Goal: Transaction & Acquisition: Book appointment/travel/reservation

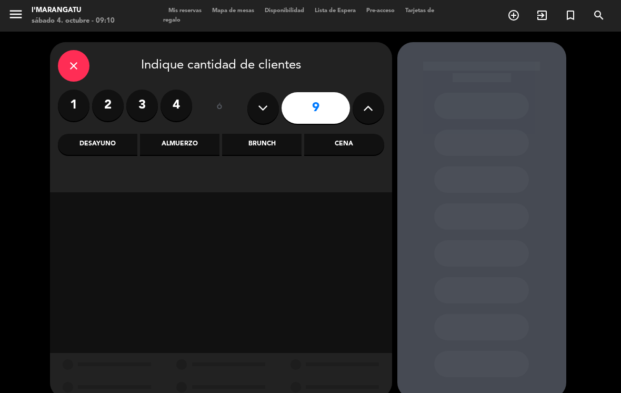
click at [182, 106] on label "4" at bounding box center [177, 106] width 32 height 32
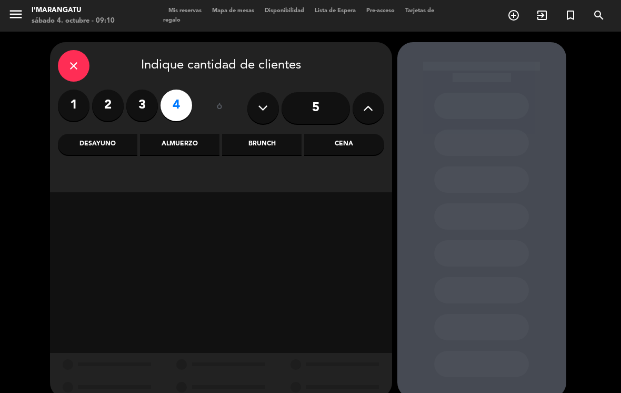
click at [199, 135] on div "Almuerzo" at bounding box center [180, 144] width 80 height 21
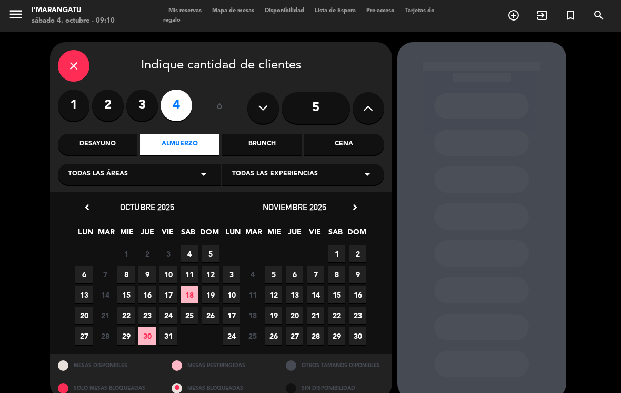
click at [188, 247] on span "4" at bounding box center [189, 253] width 17 height 17
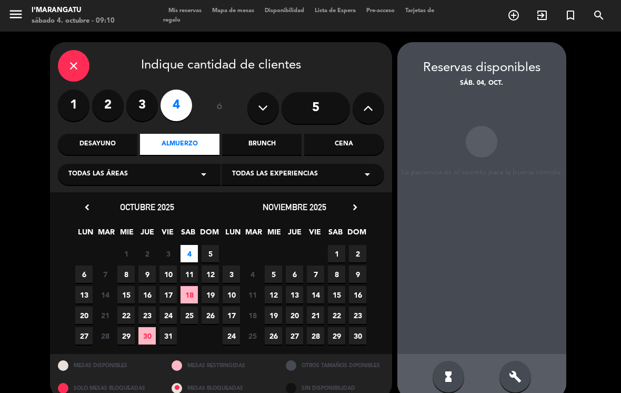
scroll to position [1, 0]
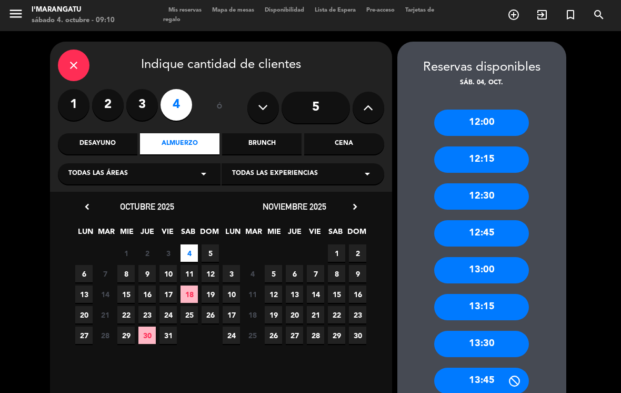
click at [512, 294] on div "13:15" at bounding box center [481, 307] width 95 height 26
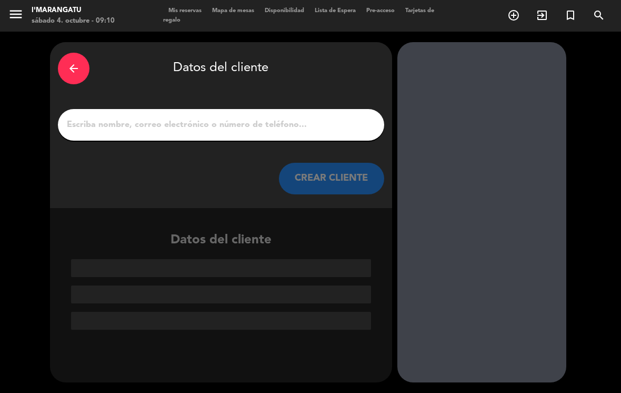
click at [313, 117] on input "1" at bounding box center [221, 124] width 311 height 15
click at [292, 117] on input "1" at bounding box center [221, 124] width 311 height 15
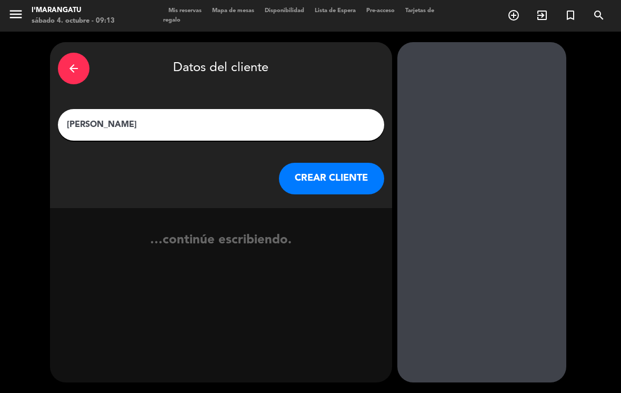
type input "[PERSON_NAME]"
click at [208, 144] on div "arrow_back Datos del cliente [PERSON_NAME] [PERSON_NAME] CLIENTE" at bounding box center [221, 125] width 342 height 166
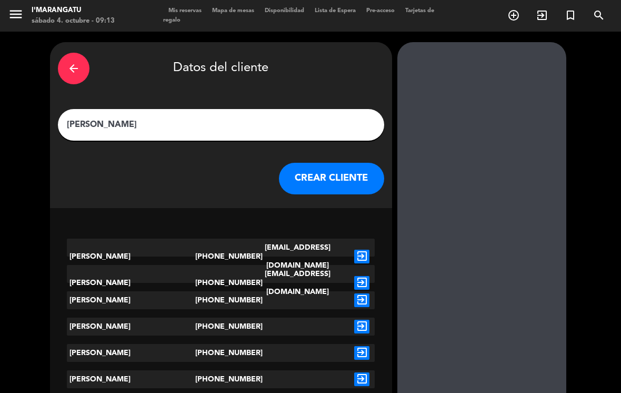
click at [344, 163] on button "CREAR CLIENTE" at bounding box center [331, 179] width 105 height 32
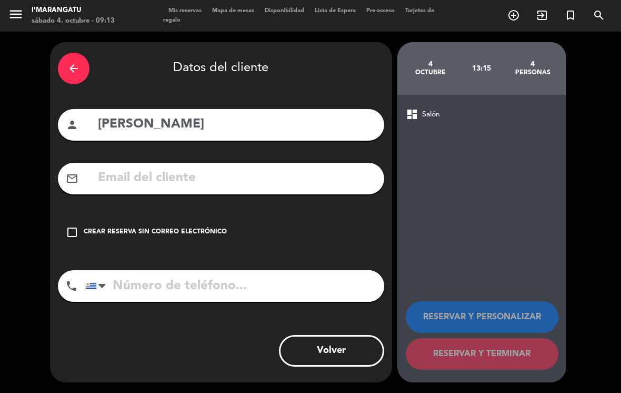
click at [82, 219] on div "check_box_outline_blank Crear reserva sin correo electrónico" at bounding box center [221, 232] width 326 height 32
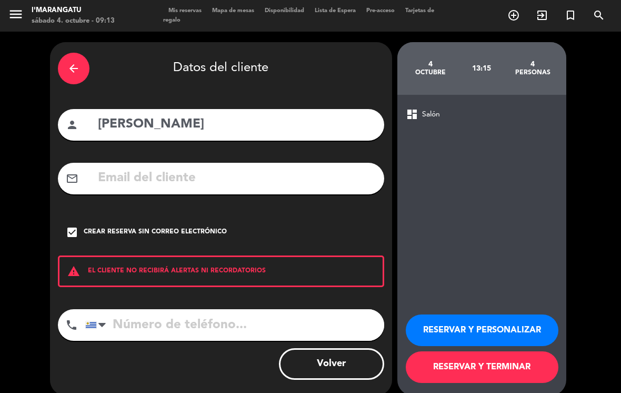
click at [168, 309] on input "tel" at bounding box center [234, 325] width 299 height 32
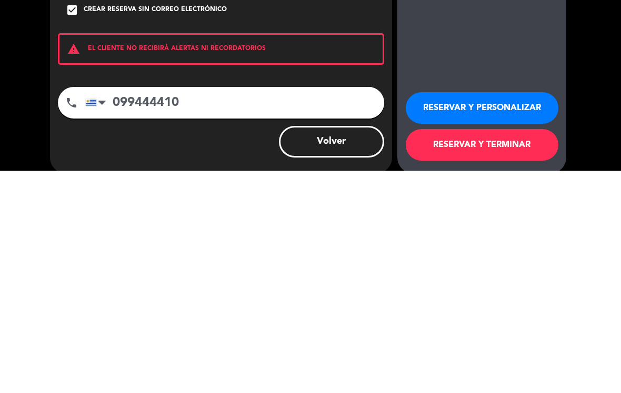
type input "099444410"
click at [506, 351] on button "RESERVAR Y TERMINAR" at bounding box center [482, 367] width 153 height 32
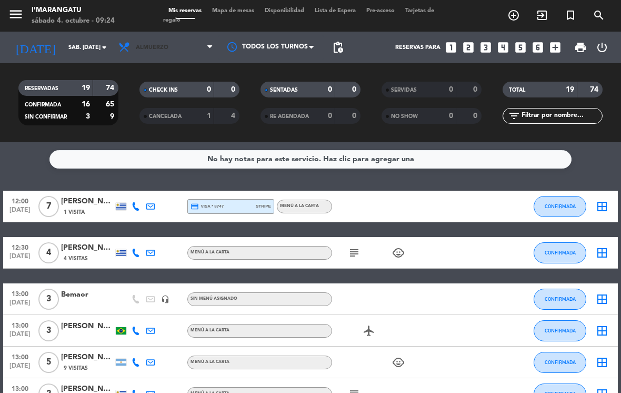
click at [172, 36] on span "Almuerzo" at bounding box center [165, 47] width 105 height 23
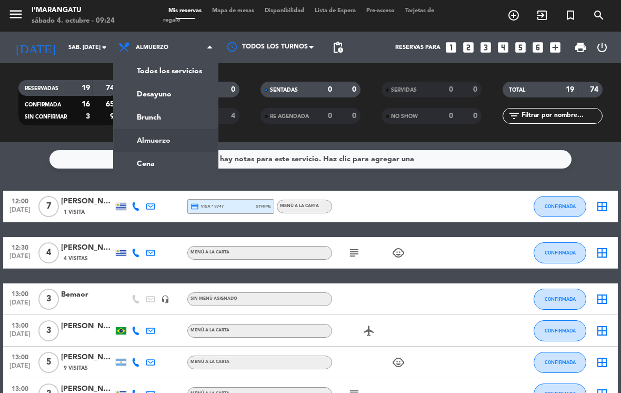
click at [180, 127] on ng-component "menu I'marangatu sábado 4. octubre - 09:24 Mis reservas Mapa de mesas Disponibi…" at bounding box center [310, 196] width 621 height 393
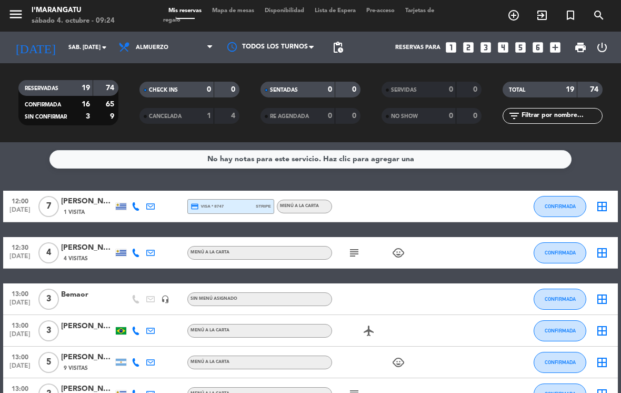
click at [181, 42] on span "Almuerzo" at bounding box center [165, 47] width 105 height 23
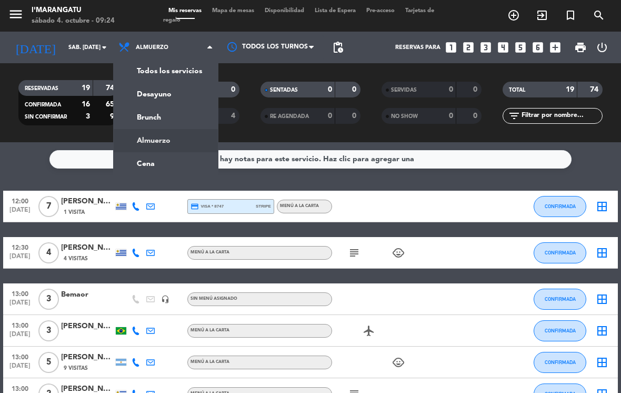
click at [172, 149] on ng-component "menu I'marangatu sábado 4. octubre - 09:24 Mis reservas Mapa de mesas Disponibi…" at bounding box center [310, 196] width 621 height 393
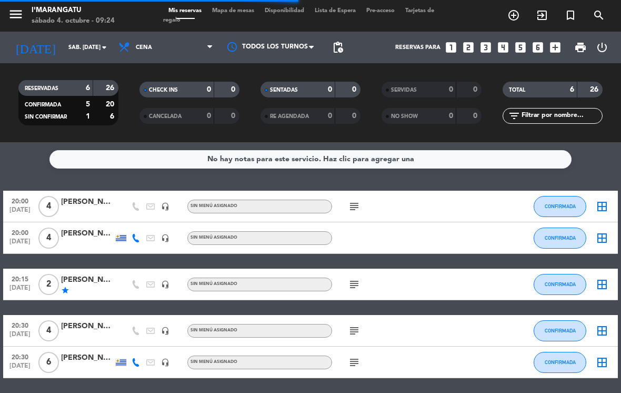
click at [184, 36] on span "Cena" at bounding box center [165, 47] width 105 height 23
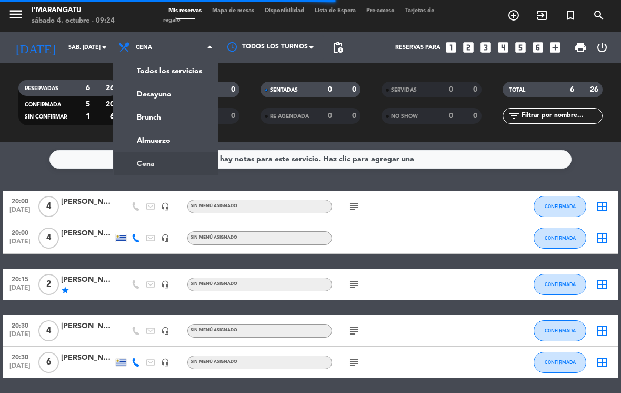
click at [179, 125] on div "menu I'marangatu sábado 4. octubre - 09:24 Mis reservas Mapa de mesas Disponibi…" at bounding box center [310, 71] width 621 height 142
